Goal: Book appointment/travel/reservation

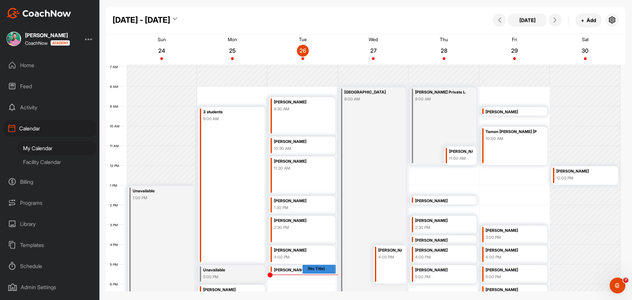
scroll to position [147, 0]
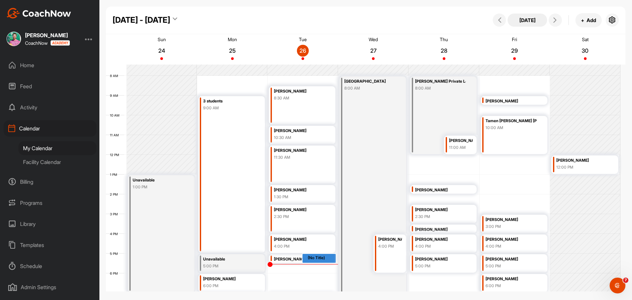
drag, startPoint x: 517, startPoint y: 24, endPoint x: 521, endPoint y: 23, distance: 3.8
click at [519, 23] on button "[DATE]" at bounding box center [526, 19] width 39 height 13
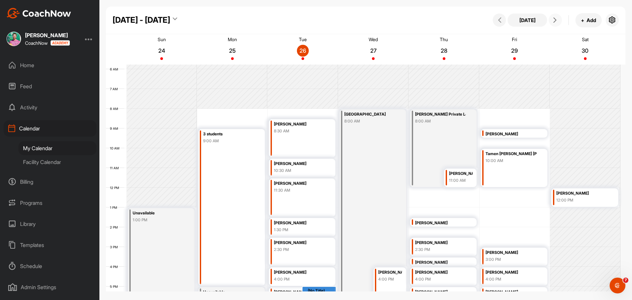
click at [555, 20] on icon at bounding box center [554, 19] width 5 height 5
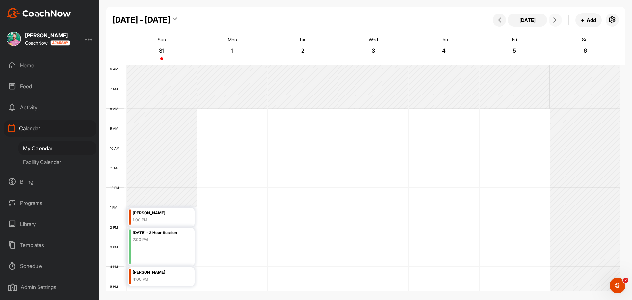
click at [555, 20] on icon at bounding box center [554, 19] width 5 height 5
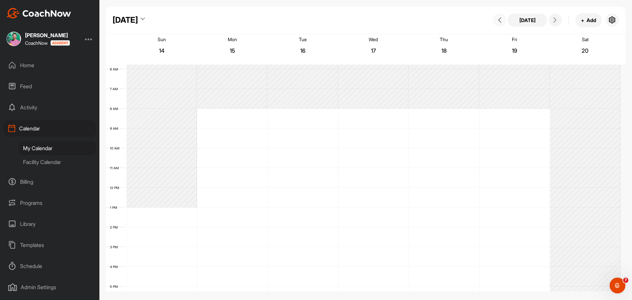
click at [500, 20] on icon at bounding box center [499, 19] width 5 height 5
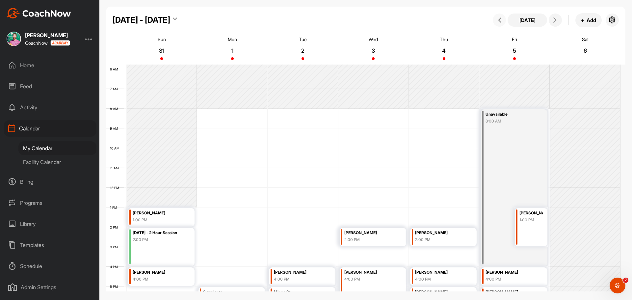
click at [500, 20] on icon at bounding box center [499, 19] width 5 height 5
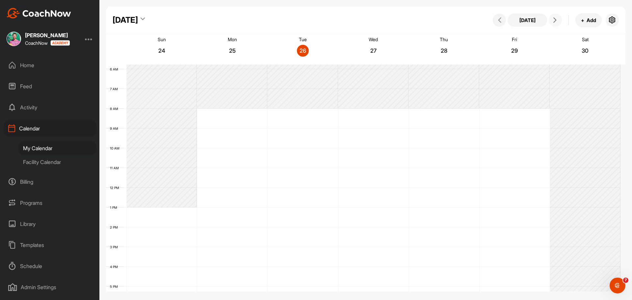
click at [555, 20] on icon at bounding box center [554, 19] width 5 height 5
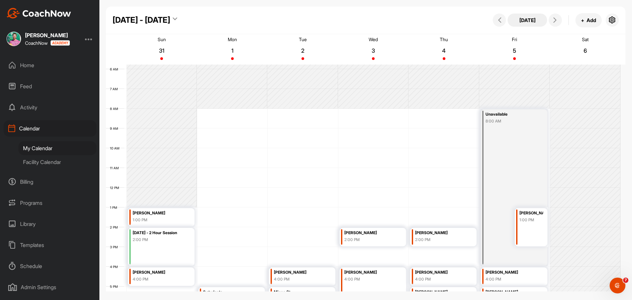
click at [526, 23] on button "[DATE]" at bounding box center [526, 19] width 39 height 13
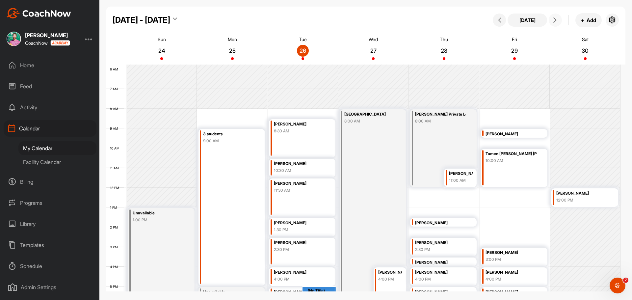
click at [554, 19] on icon at bounding box center [554, 19] width 5 height 5
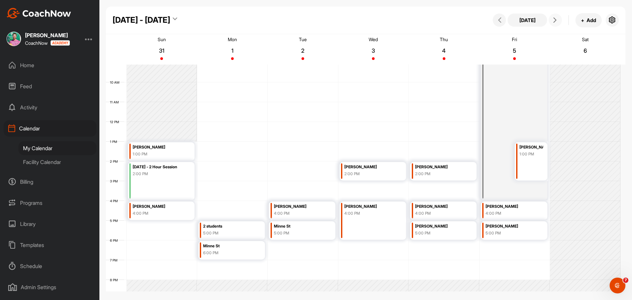
scroll to position [212, 0]
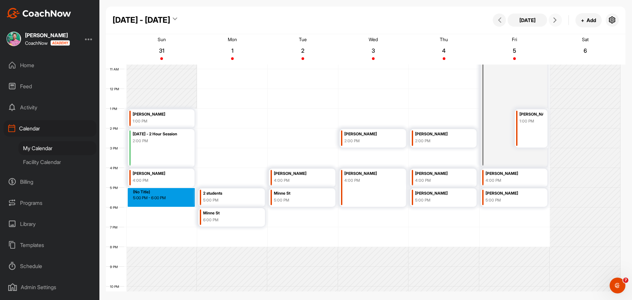
click at [164, 192] on div "12 AM 1 AM 2 AM 3 AM 4 AM 5 AM 6 AM 7 AM 8 AM 9 AM 10 AM 11 AM 12 PM 1 PM 2 PM …" at bounding box center [363, 89] width 514 height 474
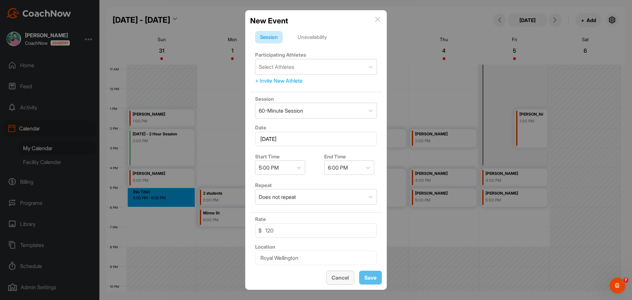
click at [346, 280] on button "Cancel" at bounding box center [340, 277] width 28 height 14
